Goal: Task Accomplishment & Management: Manage account settings

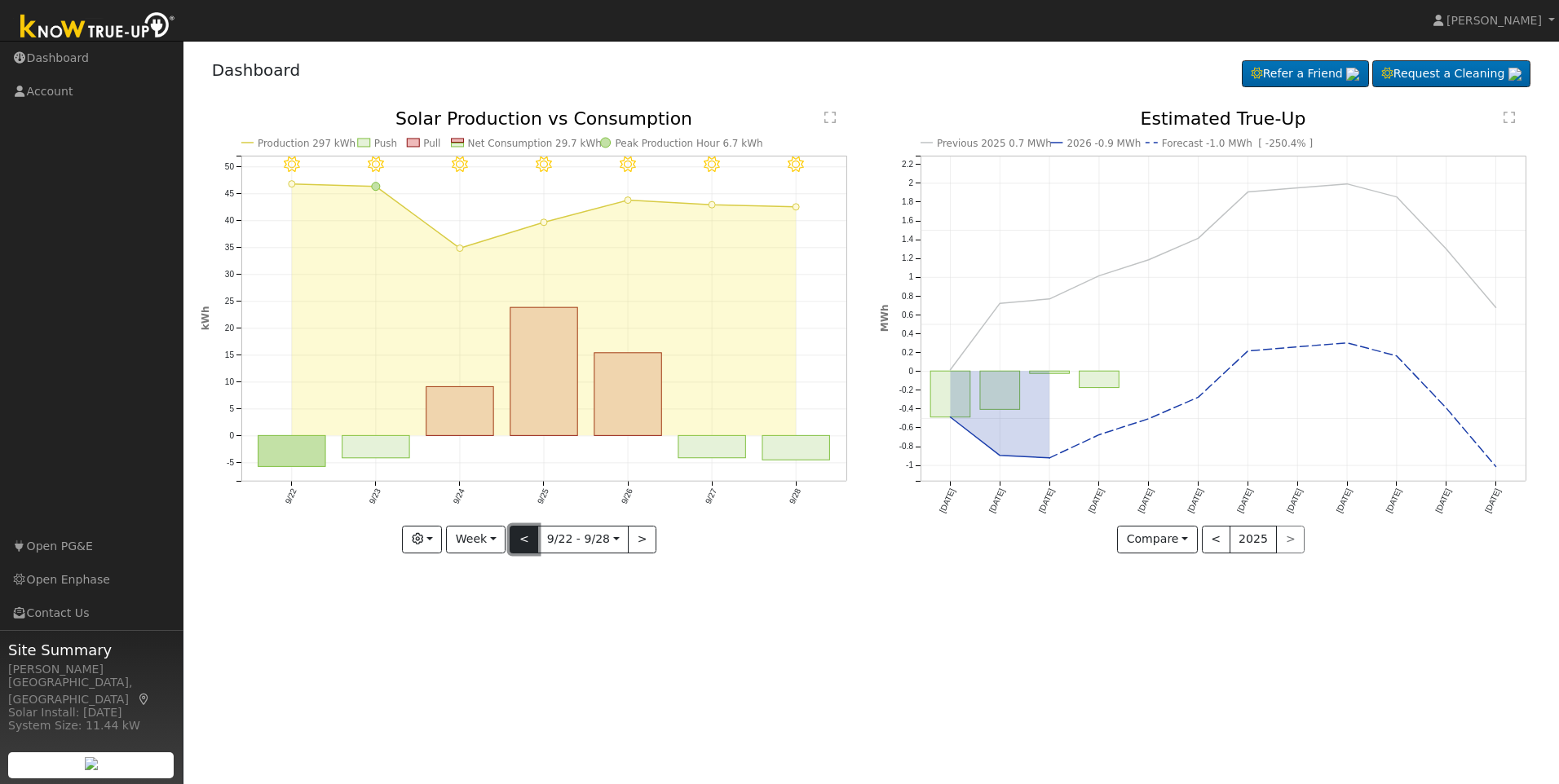
click at [521, 539] on button "<" at bounding box center [524, 539] width 28 height 27
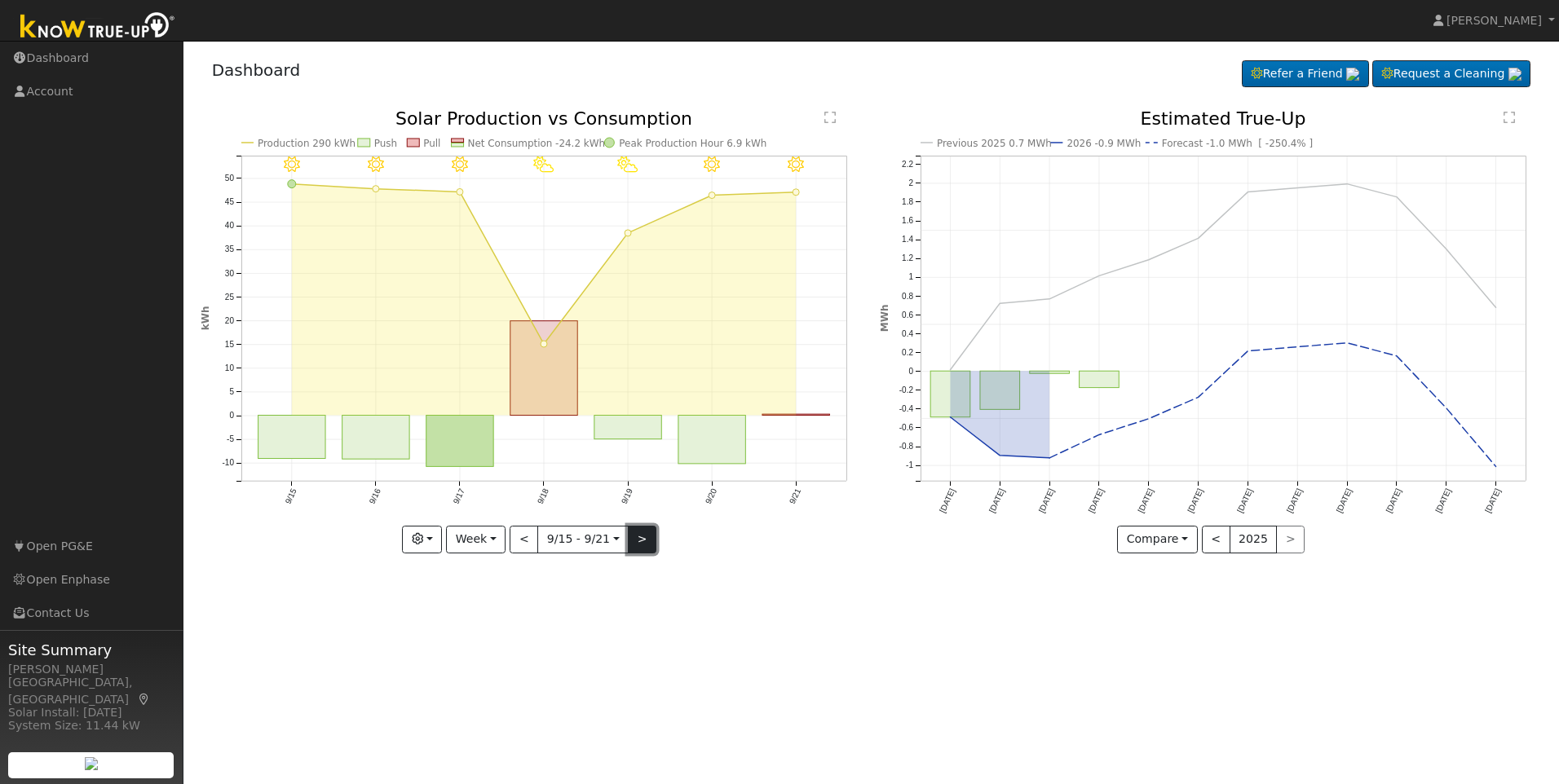
click at [629, 539] on button ">" at bounding box center [642, 539] width 28 height 27
type input "2025-09-22"
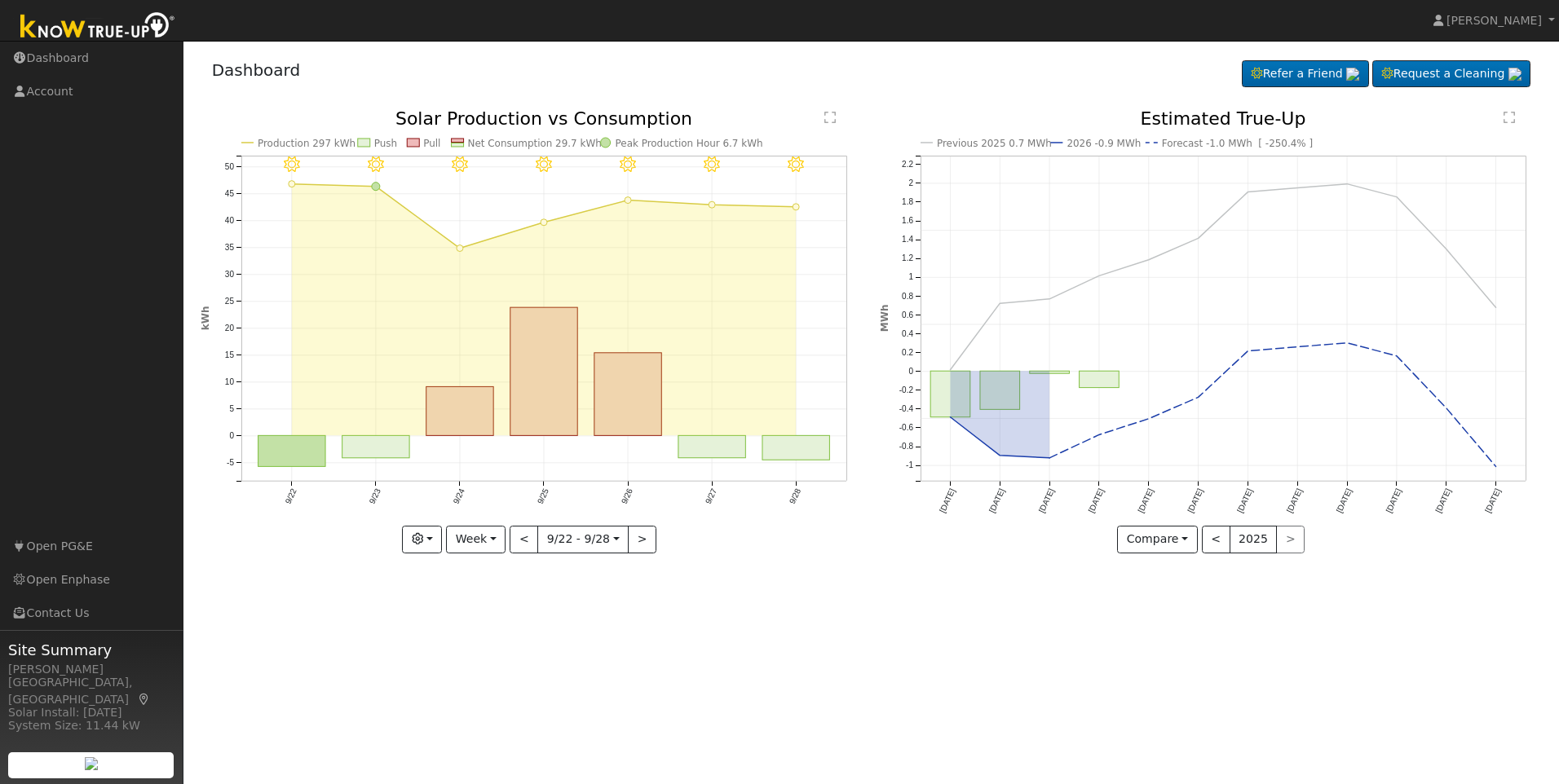
click at [796, 554] on div "9/28 - Clear 9/27 - Clear 9/26 - Clear 9/25 - MostlyClear 9/24 - MostlyClear 9/…" at bounding box center [532, 343] width 680 height 467
click at [942, 82] on div "Dashboard Refer a Friend Request a Cleaning Refer a Friend" at bounding box center [871, 73] width 1342 height 49
click at [700, 84] on div "Dashboard Refer a Friend Request a Cleaning Refer a Friend" at bounding box center [871, 73] width 1342 height 49
click at [57, 97] on link "Account" at bounding box center [92, 92] width 184 height 34
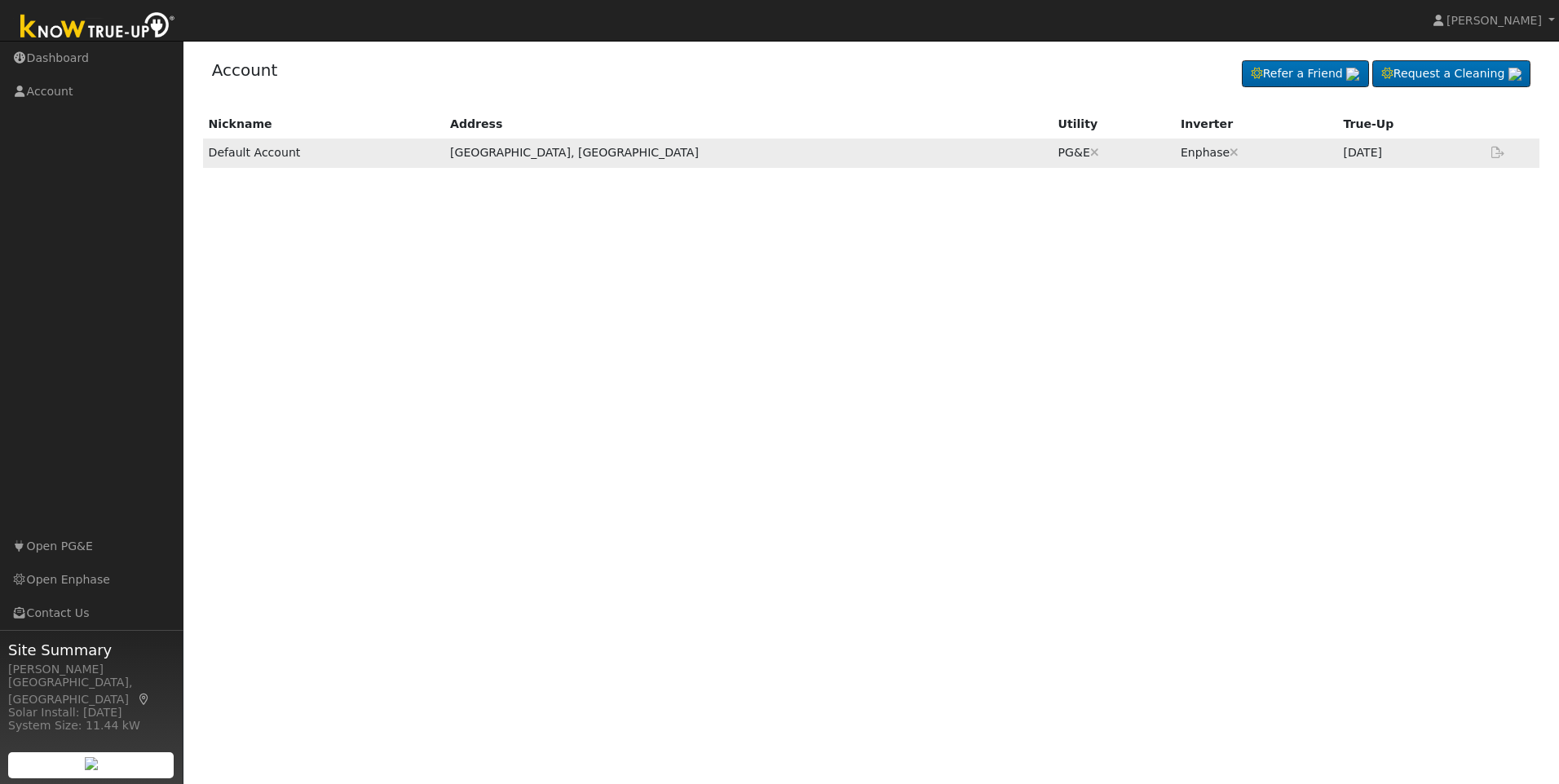
click at [1494, 152] on icon at bounding box center [1497, 152] width 15 height 11
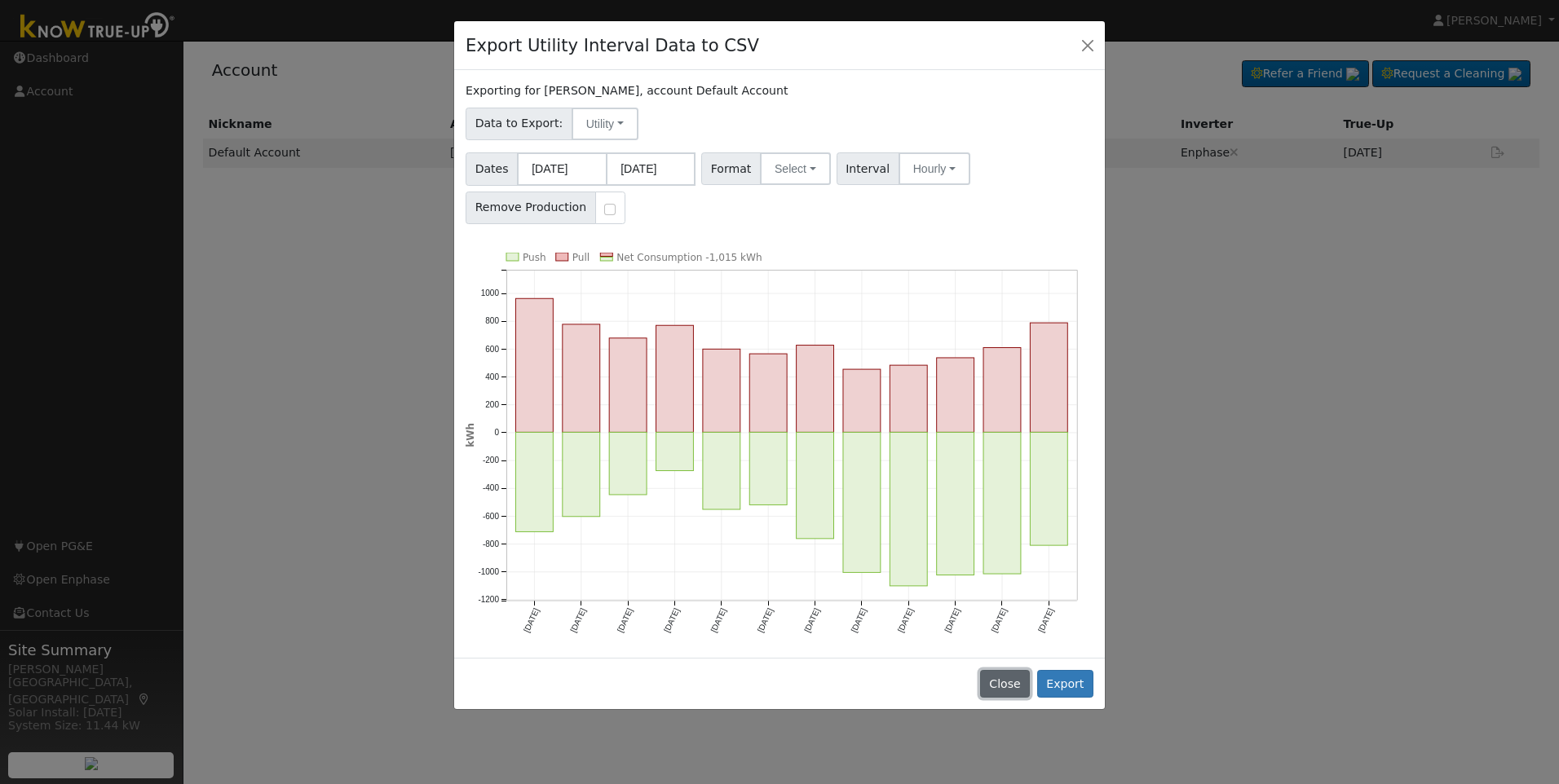
click at [1019, 686] on button "Close" at bounding box center [1005, 683] width 49 height 27
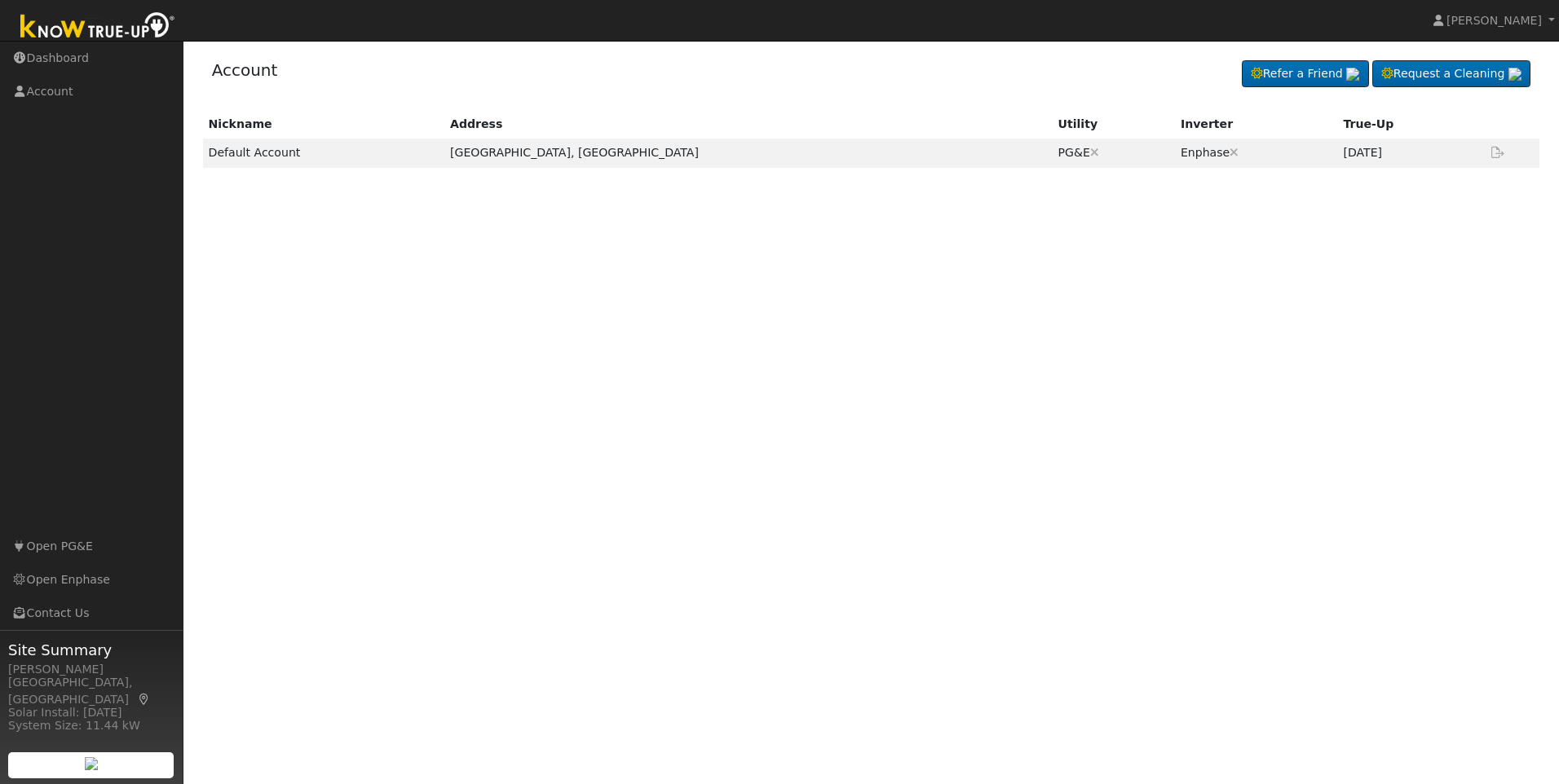
click at [647, 412] on div "Nickname Address Utility Inverter True-Up Default Account [GEOGRAPHIC_DATA], [G…" at bounding box center [871, 345] width 1342 height 471
click at [34, 61] on link "Dashboard" at bounding box center [92, 58] width 184 height 34
